Goal: Transaction & Acquisition: Subscribe to service/newsletter

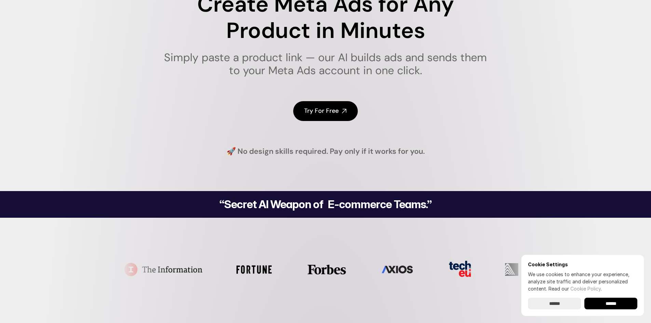
scroll to position [103, 0]
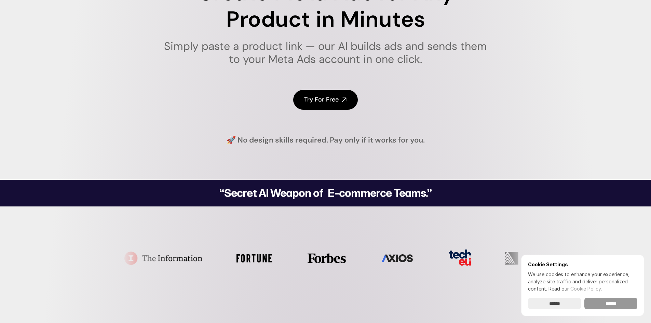
click at [621, 304] on input "******" at bounding box center [610, 304] width 53 height 12
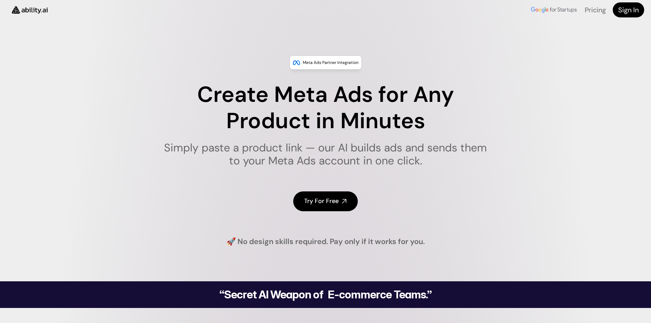
scroll to position [0, 0]
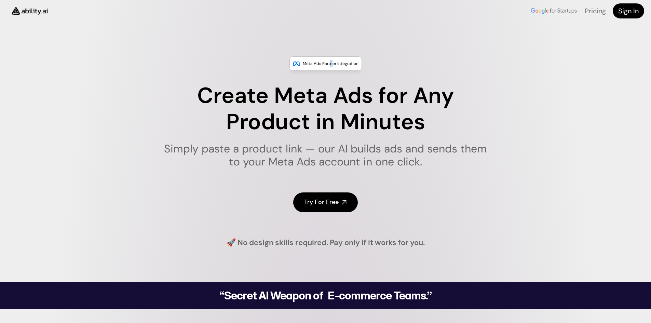
click at [333, 63] on p "Meta Ads Partner Integration" at bounding box center [331, 63] width 56 height 7
click at [327, 204] on h4 "Try For Free" at bounding box center [321, 202] width 35 height 9
click at [595, 11] on link "Pricing" at bounding box center [595, 10] width 21 height 9
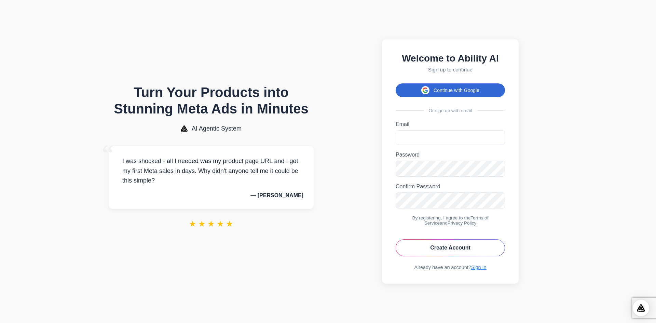
click at [463, 89] on button "Continue with Google" at bounding box center [450, 90] width 109 height 14
